Goal: Task Accomplishment & Management: Complete application form

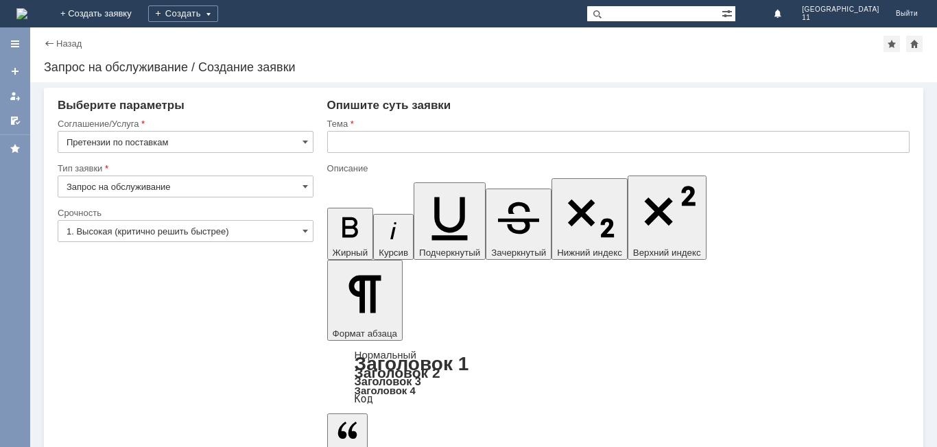
click at [27, 16] on img at bounding box center [21, 13] width 11 height 11
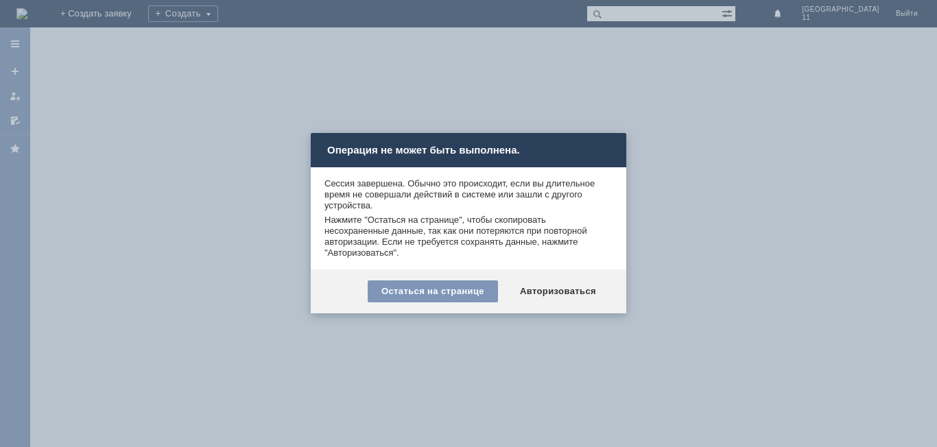
click at [556, 304] on div "Остаться на странице Авторизоваться" at bounding box center [469, 292] width 316 height 44
click at [563, 299] on div "Авторизоваться" at bounding box center [558, 292] width 104 height 22
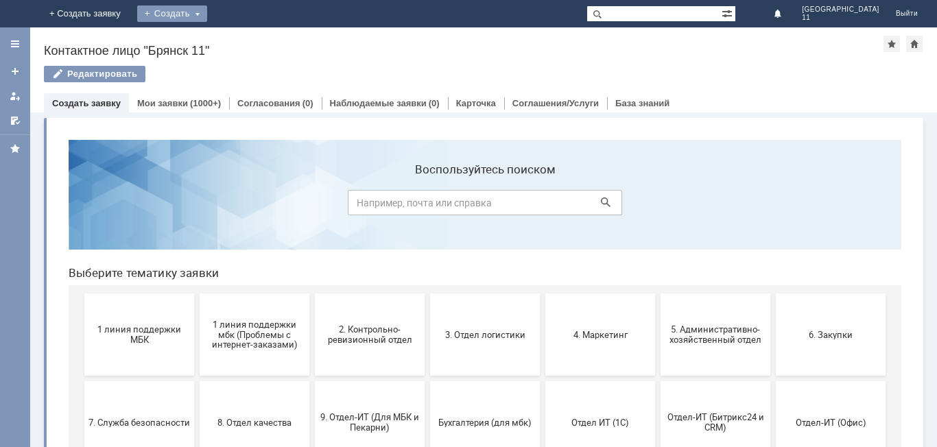
click at [207, 17] on div "Создать" at bounding box center [172, 13] width 70 height 16
click at [255, 43] on link "Заявка" at bounding box center [203, 41] width 104 height 16
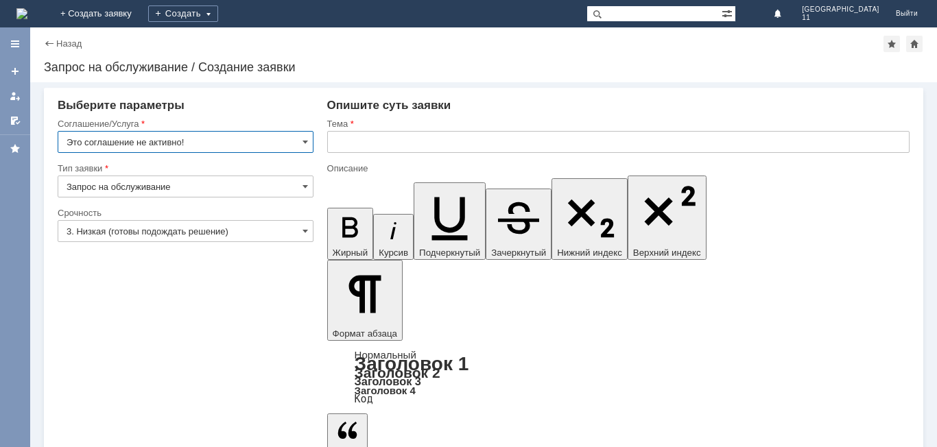
click at [231, 231] on input "3. Низкая (готовы подождать решение)" at bounding box center [186, 231] width 256 height 22
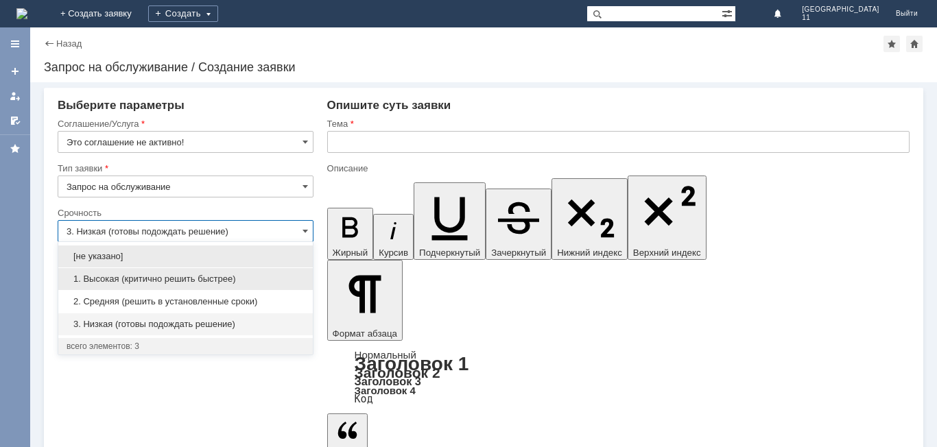
click at [213, 281] on span "1. Высокая (критично решить быстрее)" at bounding box center [186, 279] width 238 height 11
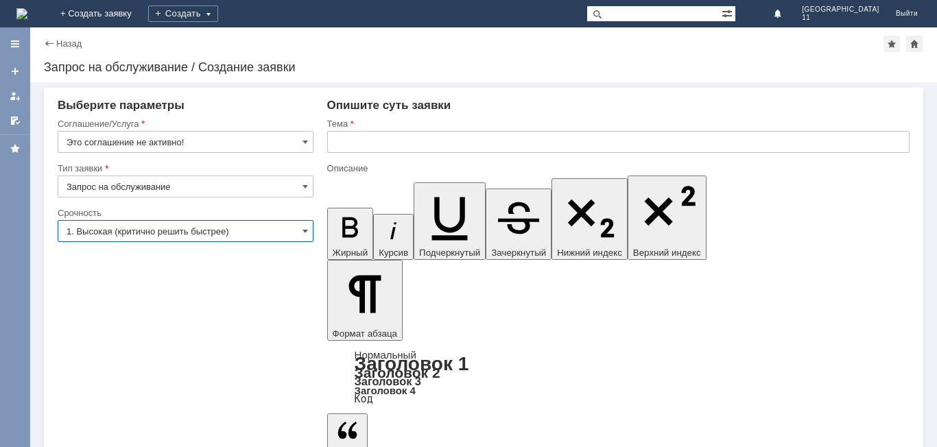
type input "1. Высокая (критично решить быстрее)"
click at [373, 144] on input "text" at bounding box center [618, 142] width 582 height 22
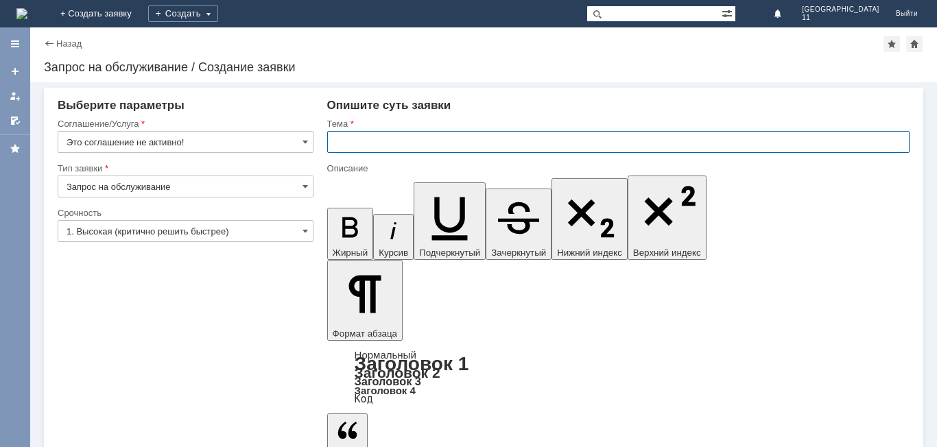
paste input "Акт расхождений по поступлению № Т2-2030 от [DATE]"
type input "Акт расхождений по поступлению № Т2-2030 от [DATE]"
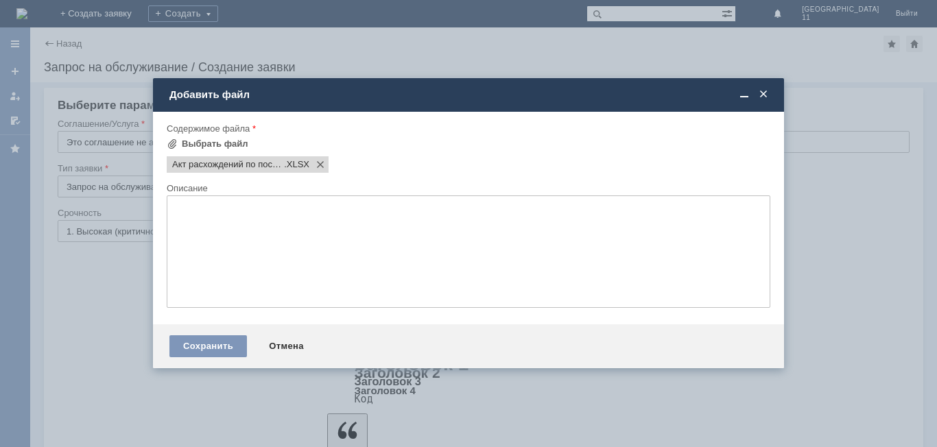
click at [219, 335] on div "Сохранить Отмена" at bounding box center [468, 347] width 631 height 44
click at [224, 349] on div "Сохранить" at bounding box center [208, 346] width 78 height 22
